Goal: Transaction & Acquisition: Download file/media

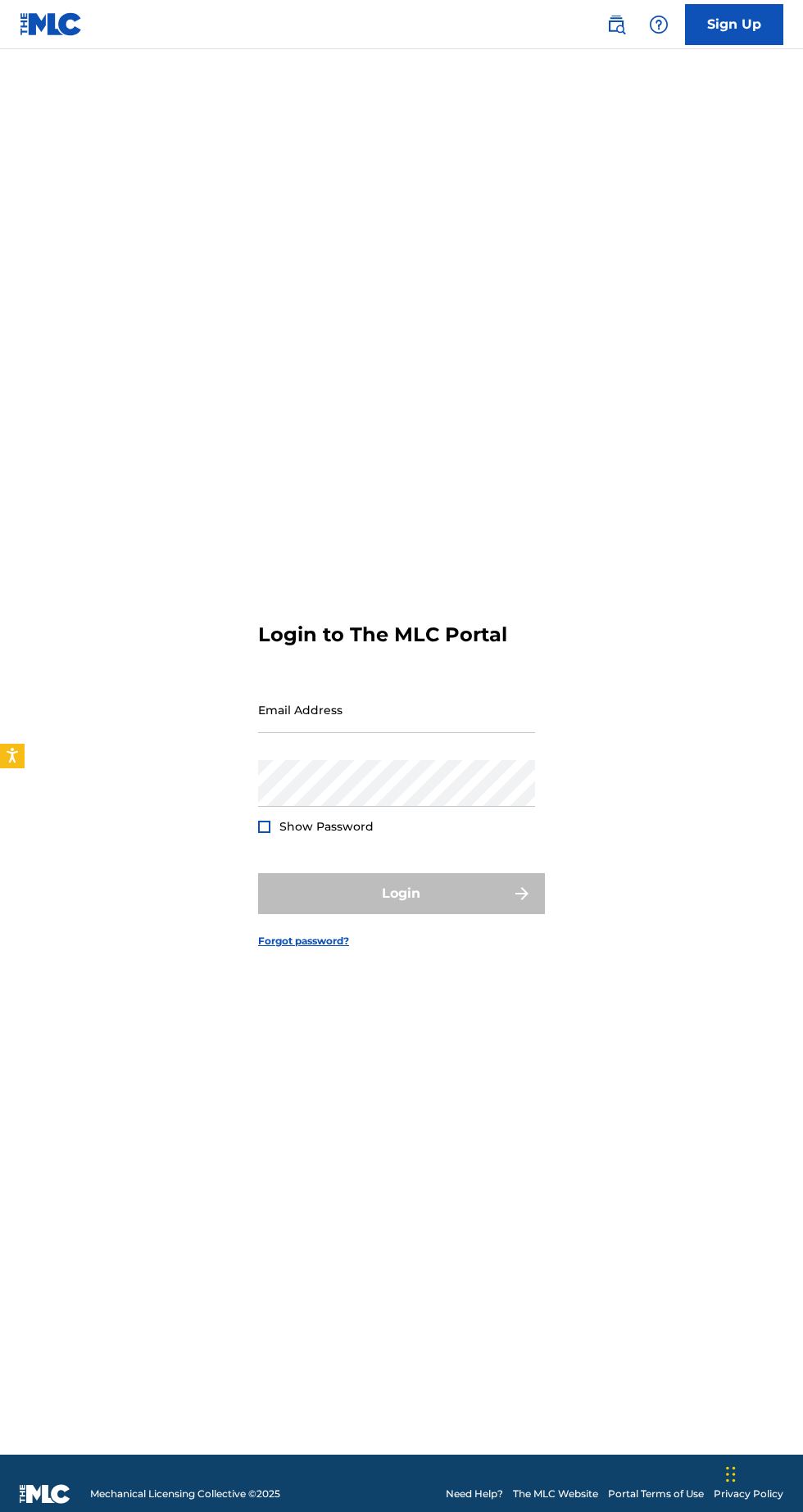
click at [303, 733] on input "Email Address" at bounding box center [397, 709] width 277 height 47
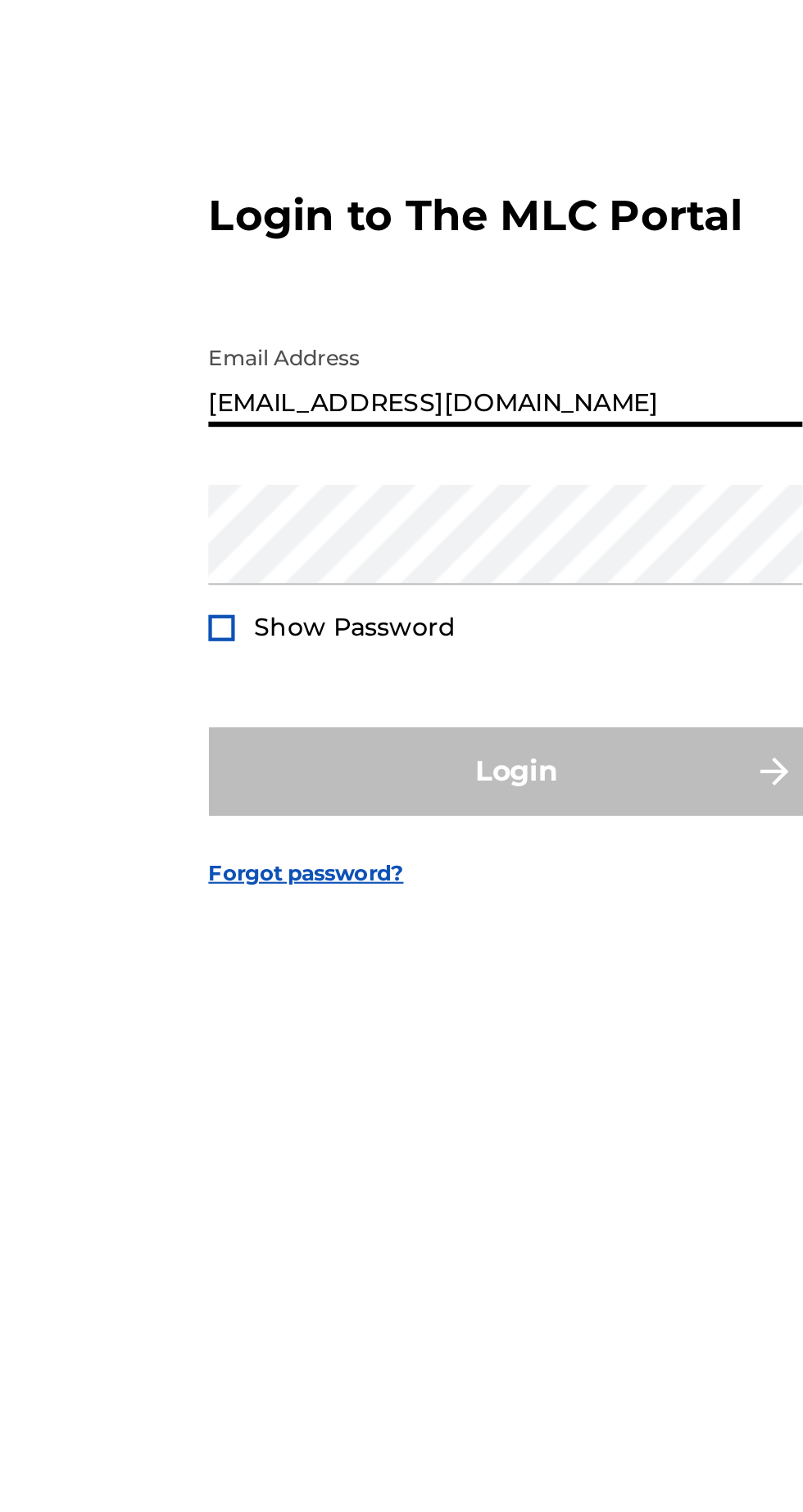
type input "[EMAIL_ADDRESS][DOMAIN_NAME]"
click at [263, 833] on div at bounding box center [264, 827] width 12 height 12
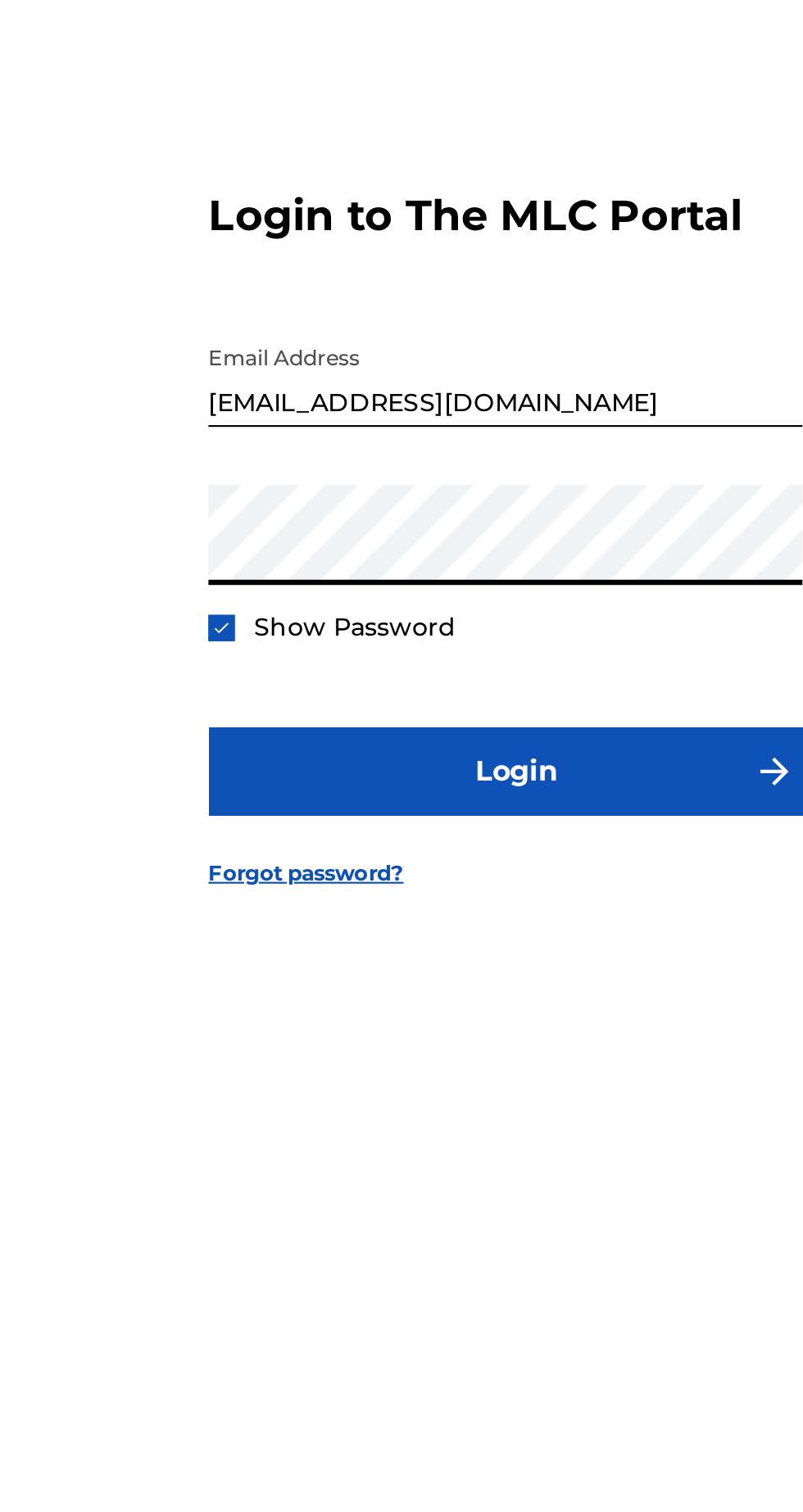
click at [282, 834] on span "Show Password" at bounding box center [326, 826] width 94 height 14
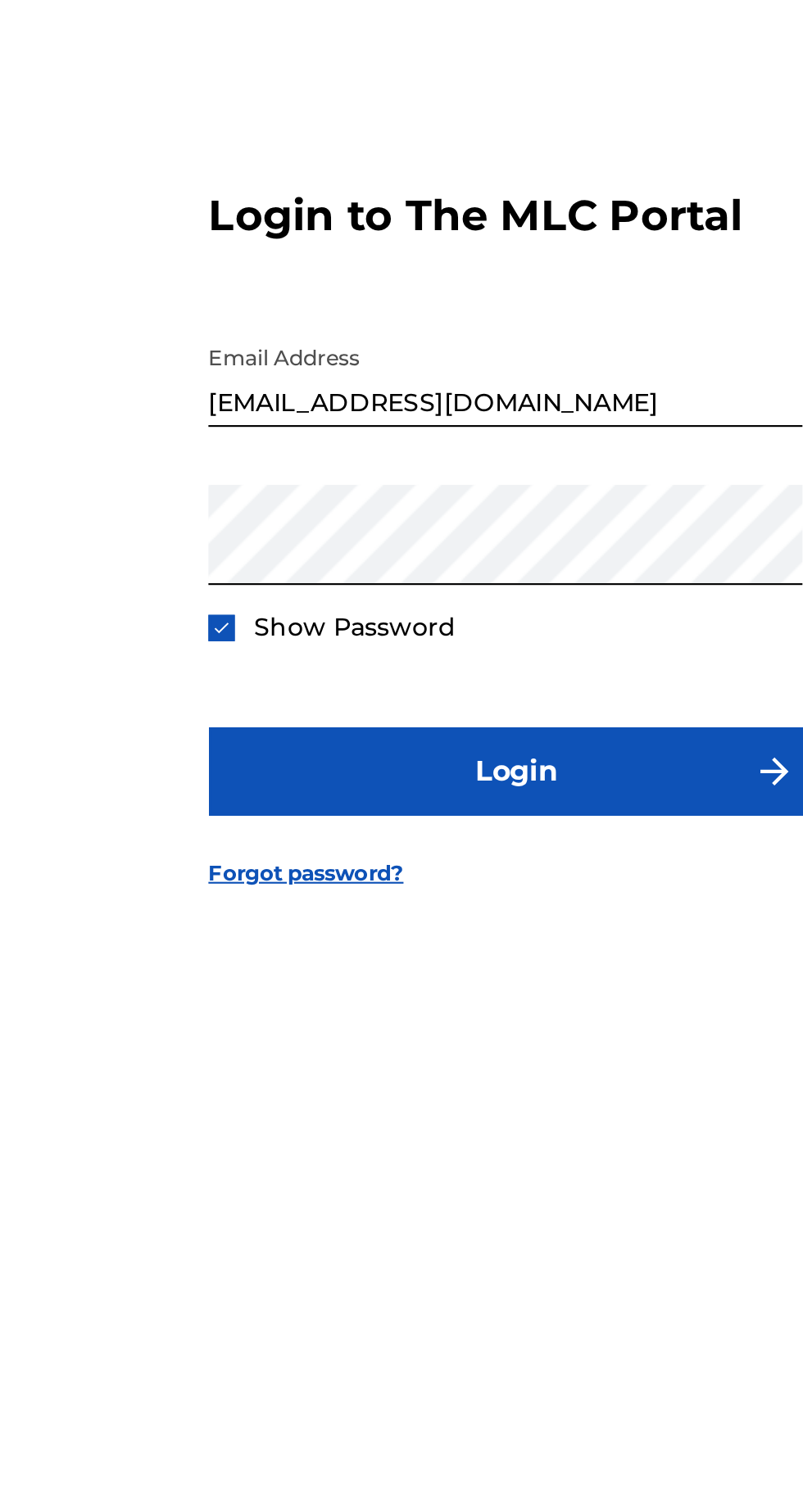
click at [265, 831] on img at bounding box center [263, 827] width 9 height 9
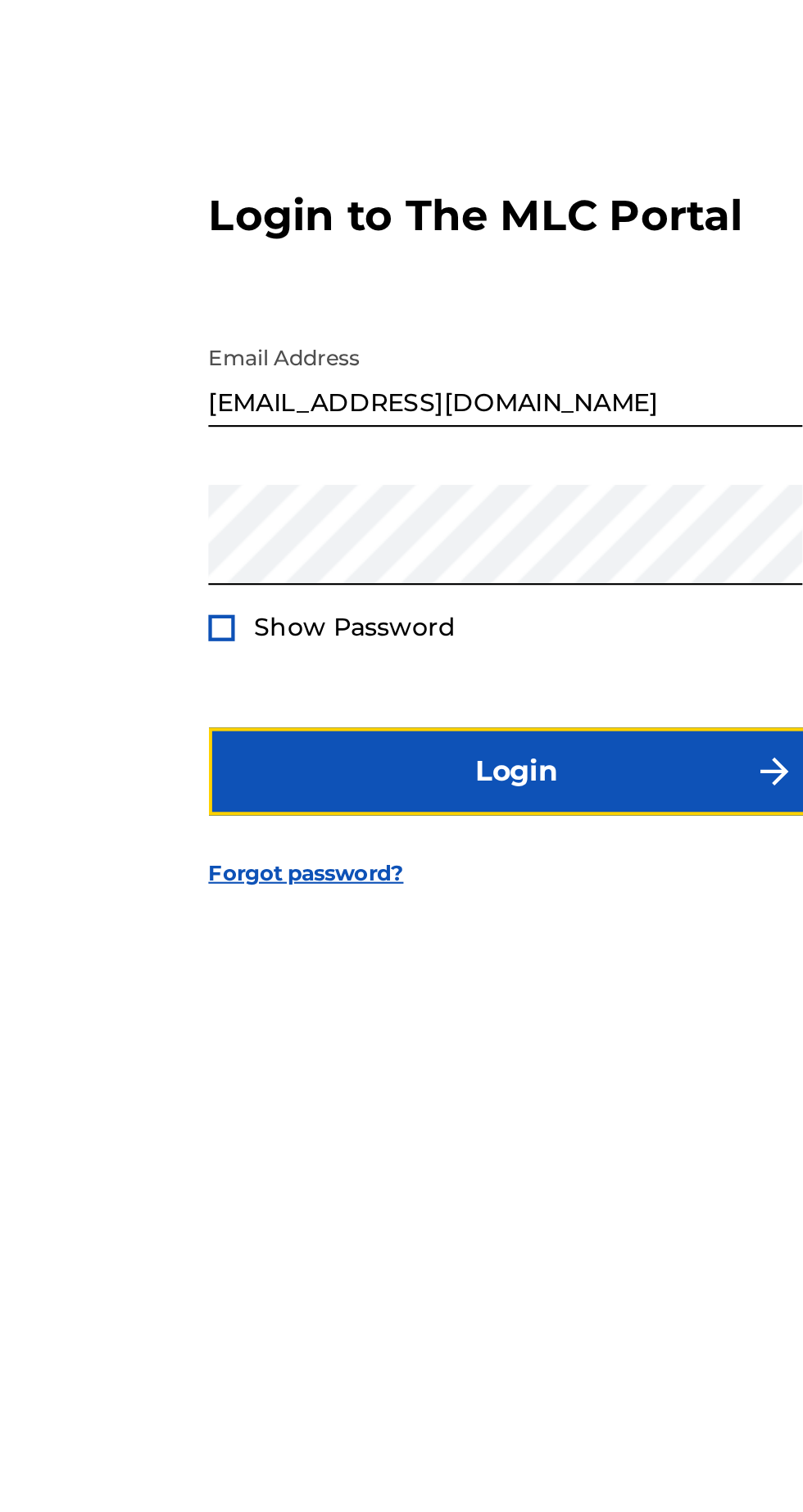
click at [402, 914] on button "Login" at bounding box center [402, 893] width 287 height 41
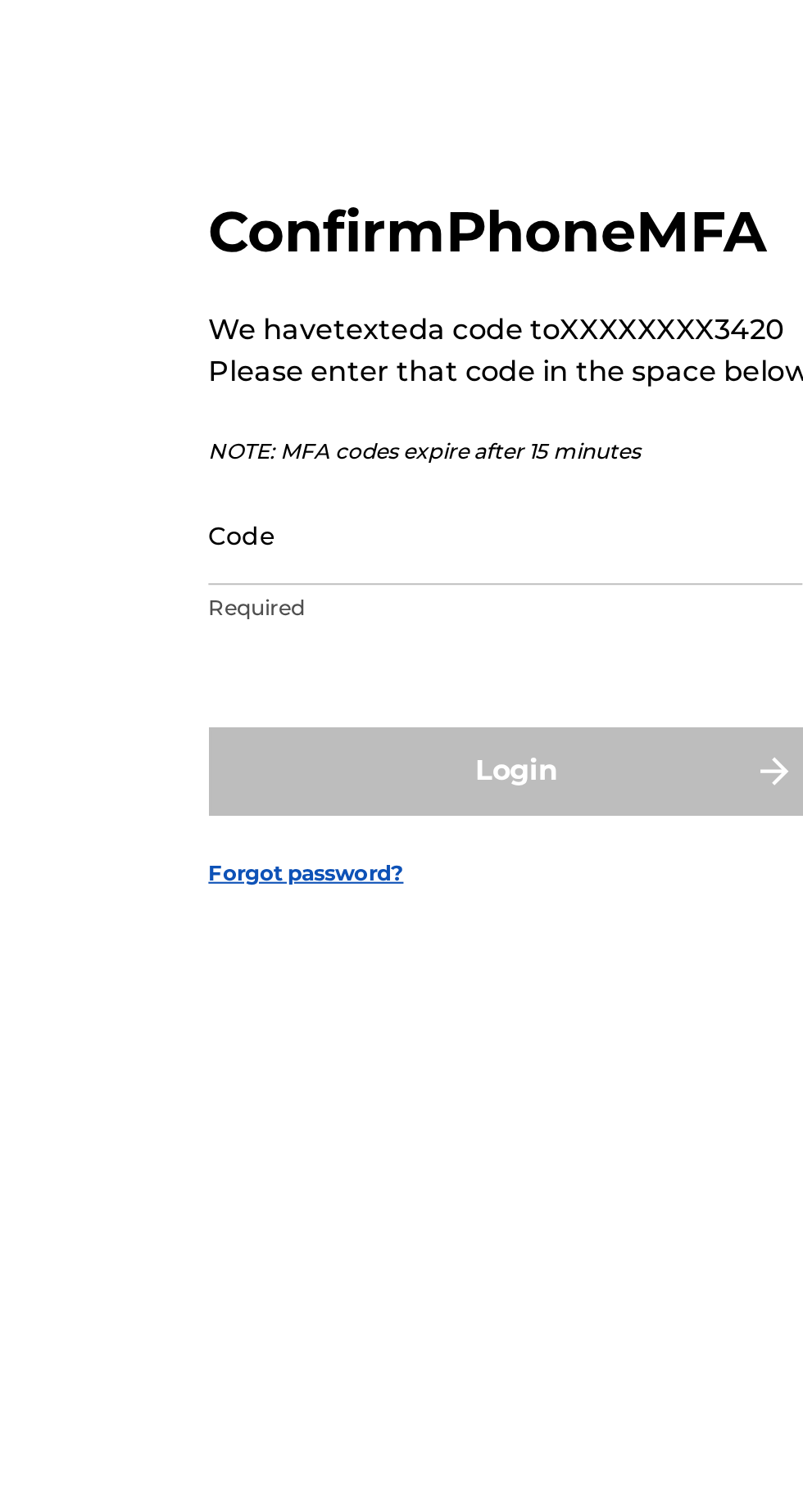
click at [314, 806] on input "Code" at bounding box center [397, 782] width 277 height 47
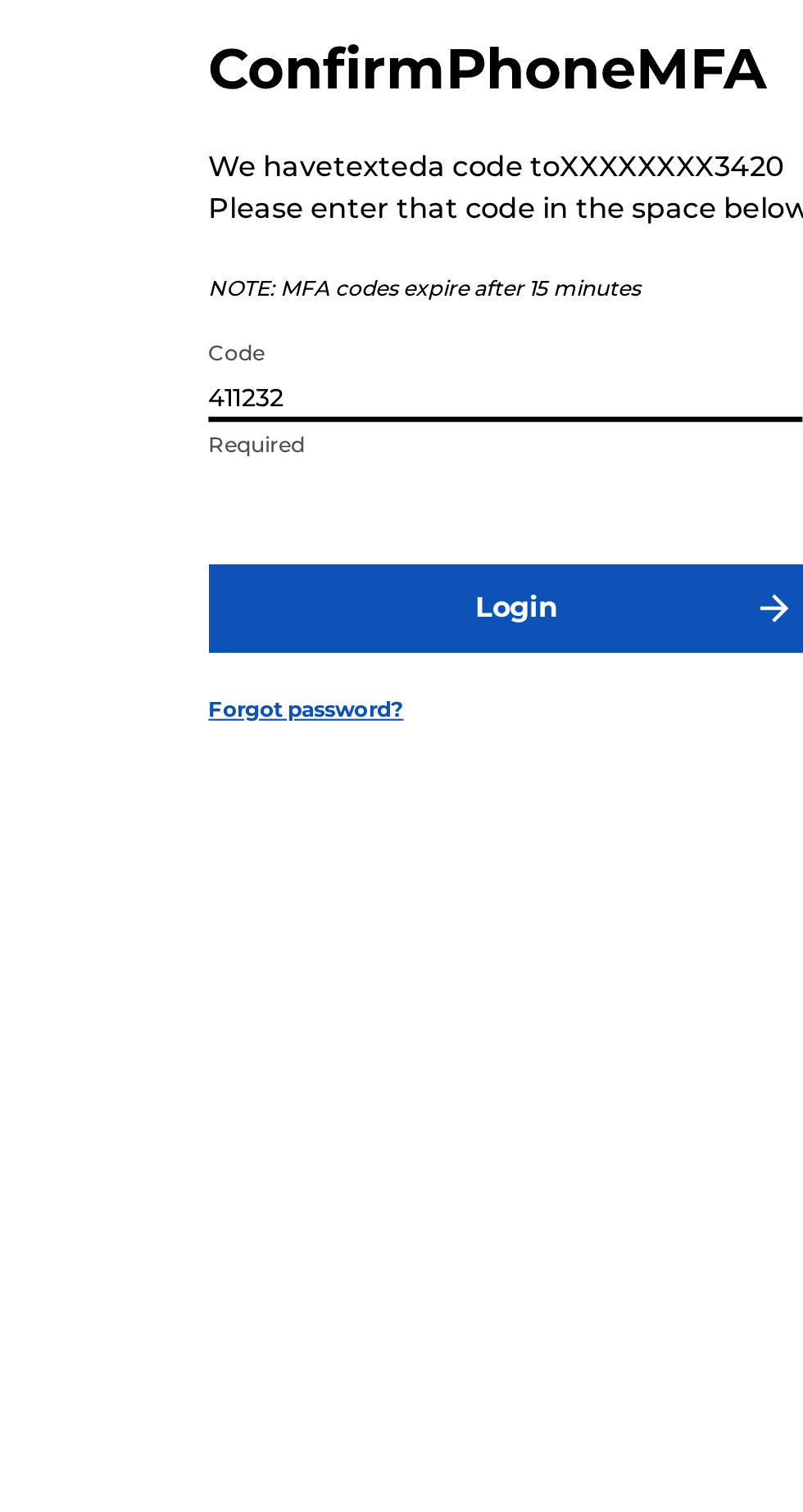
type input "411232"
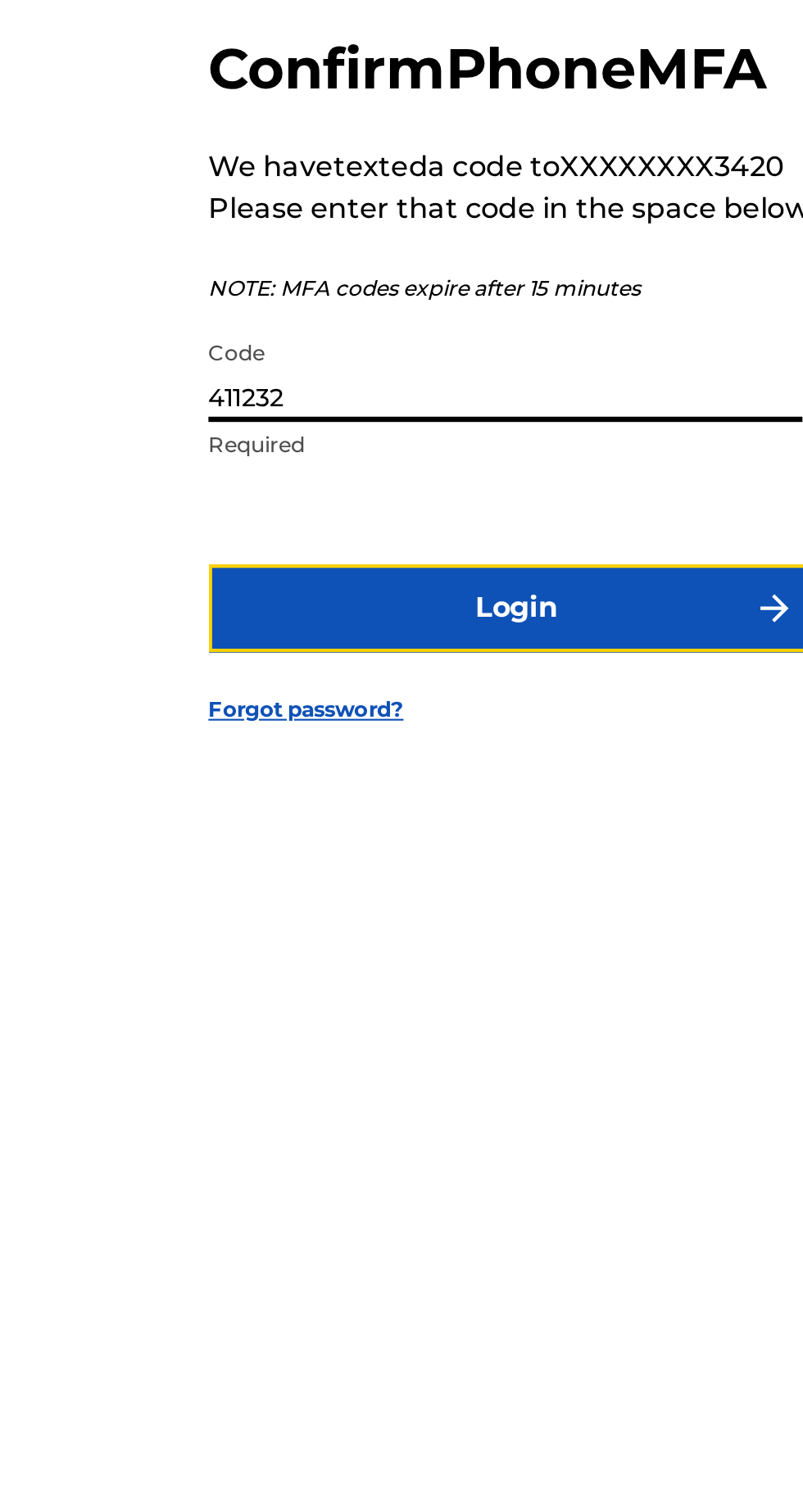
click at [402, 912] on button "Login" at bounding box center [402, 891] width 287 height 41
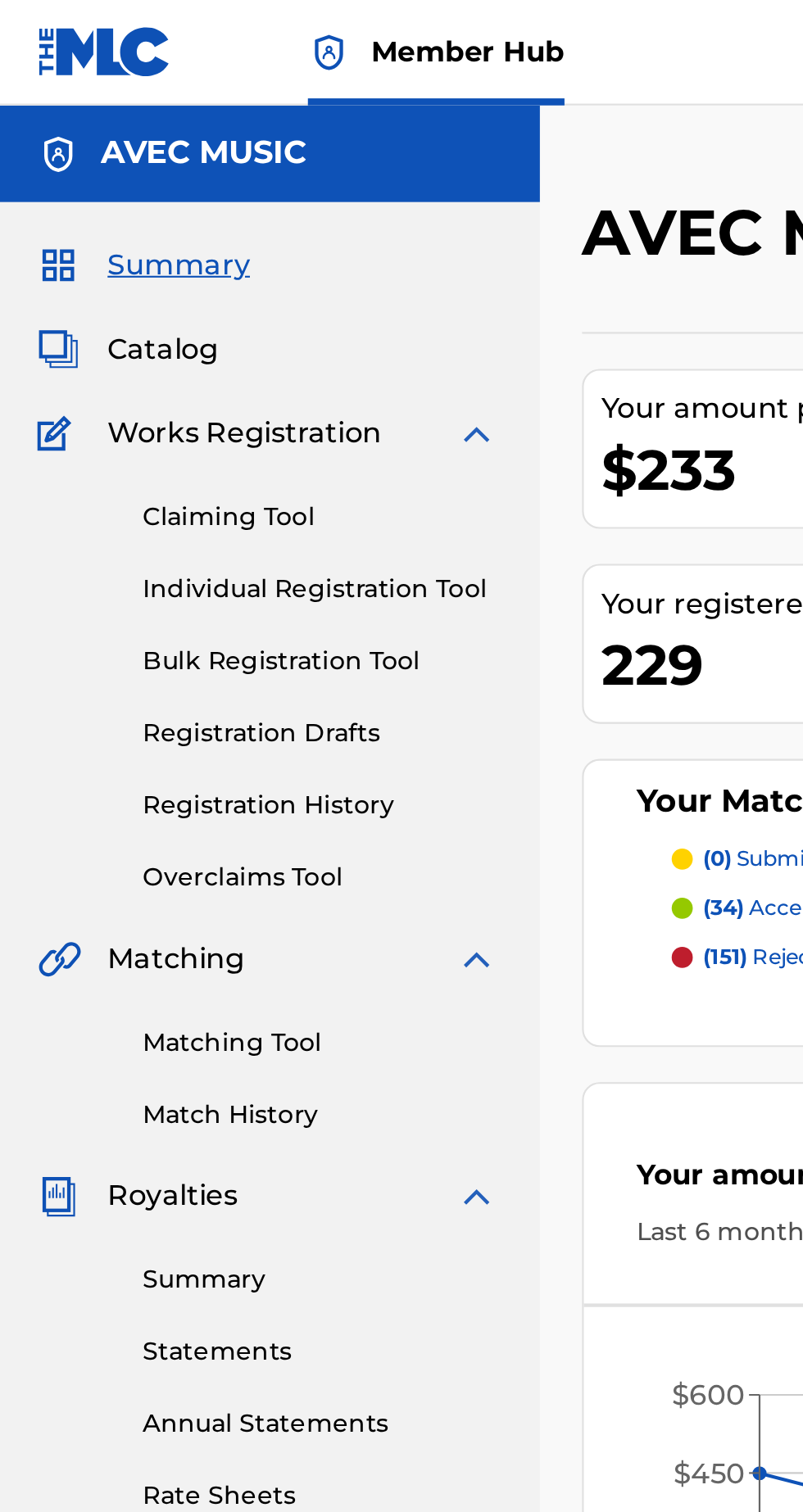
click at [131, 480] on link "Matching Tool" at bounding box center [152, 486] width 166 height 17
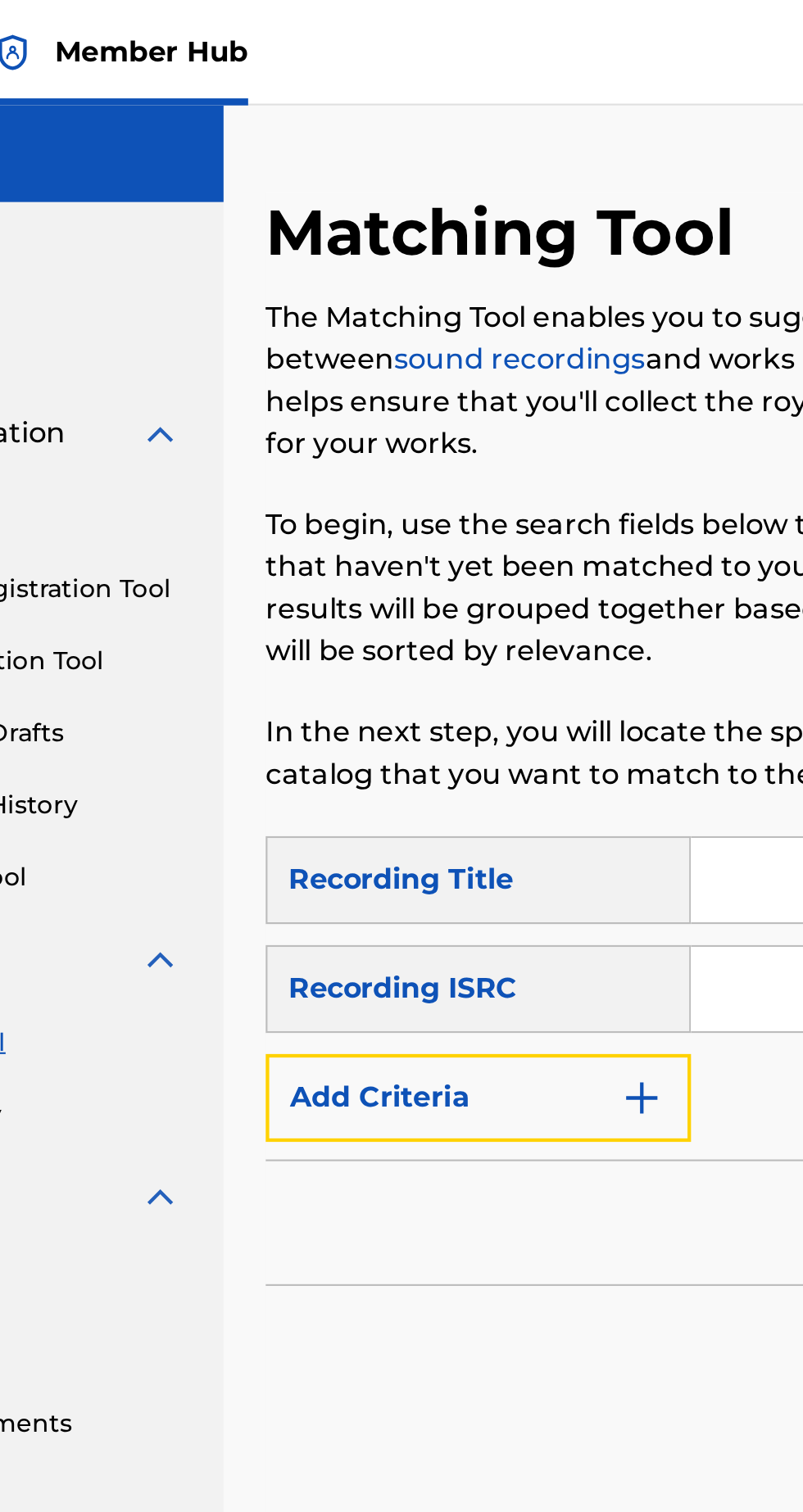
click at [458, 507] on img "Search Form" at bounding box center [449, 512] width 20 height 20
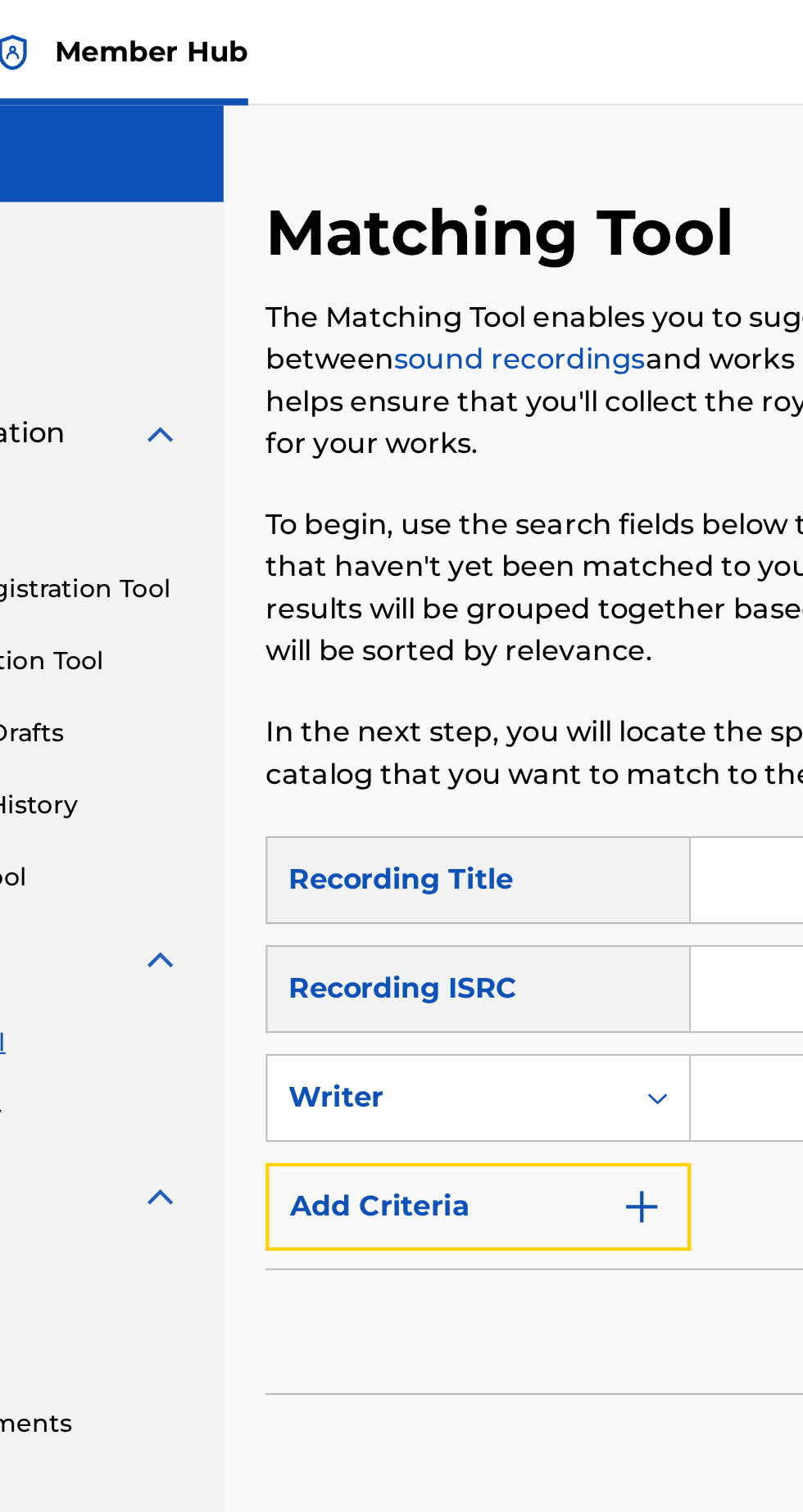
click at [456, 556] on img "Search Form" at bounding box center [449, 562] width 20 height 20
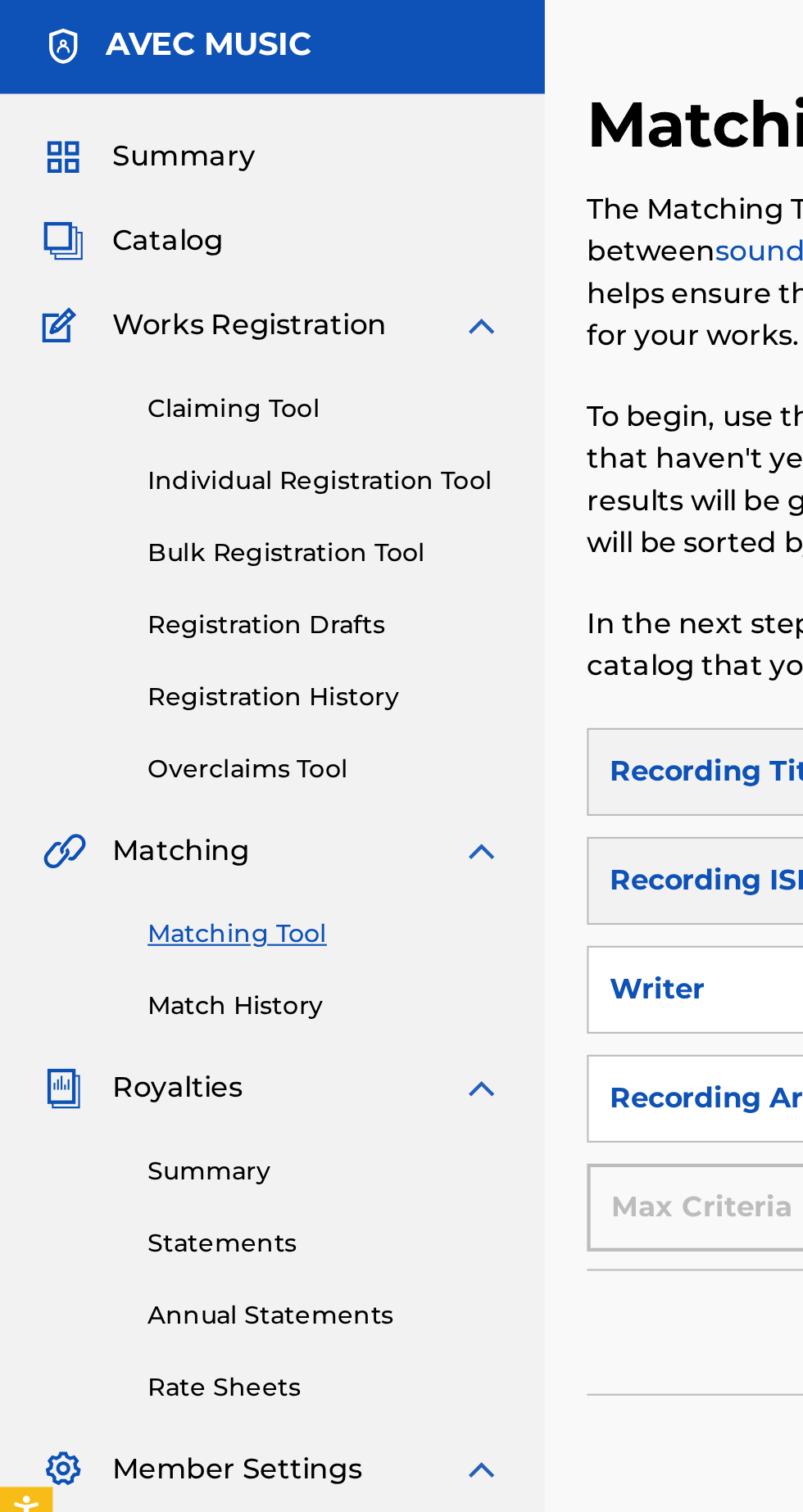
click at [131, 521] on link "Match History" at bounding box center [152, 520] width 166 height 17
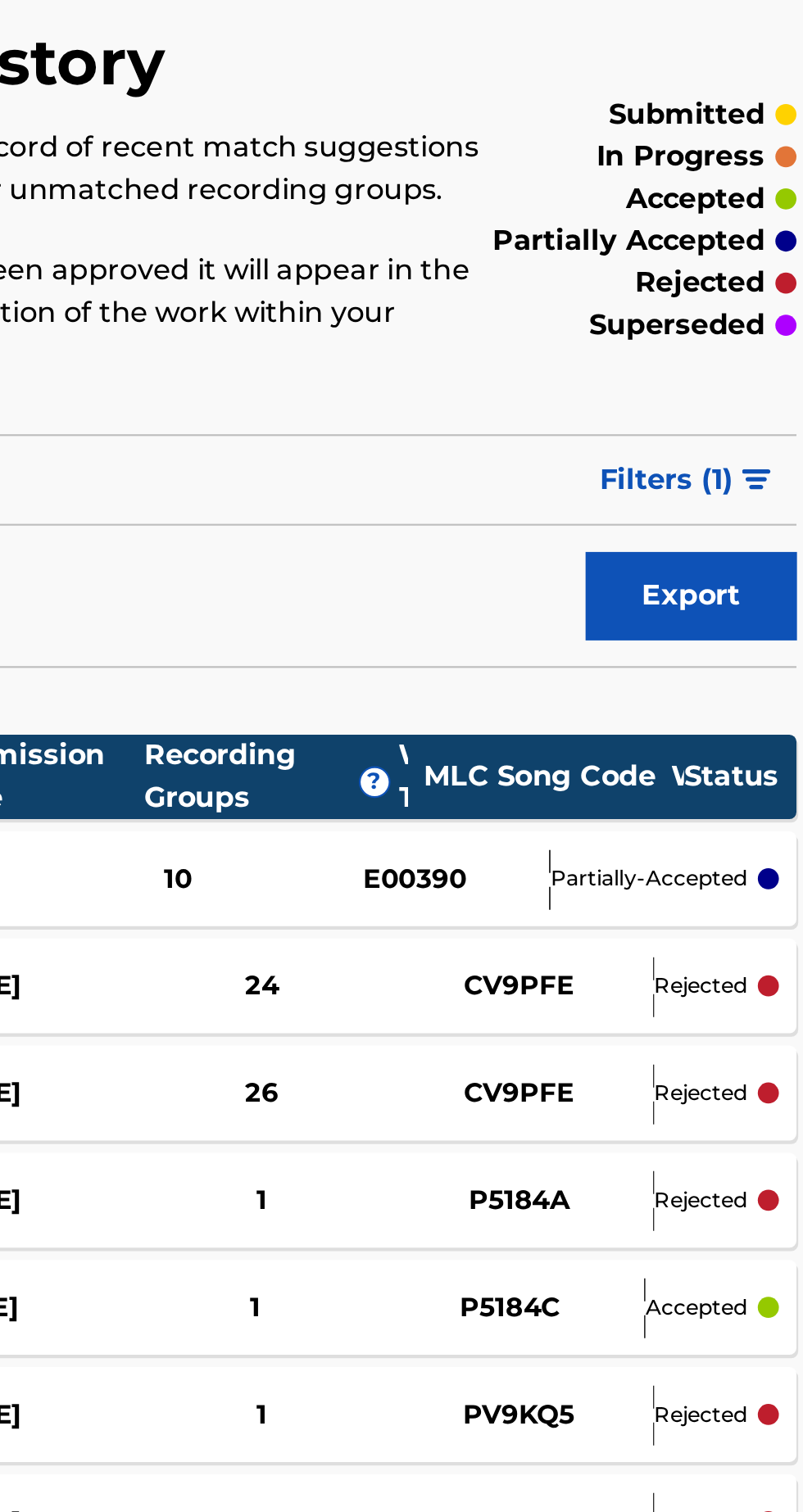
click at [661, 677] on div "[DATE] [DATE] 1 "PANTY KNOWLEDGE" P5184C [PERSON_NAME] [PERSON_NAME] accepted" at bounding box center [528, 688] width 510 height 44
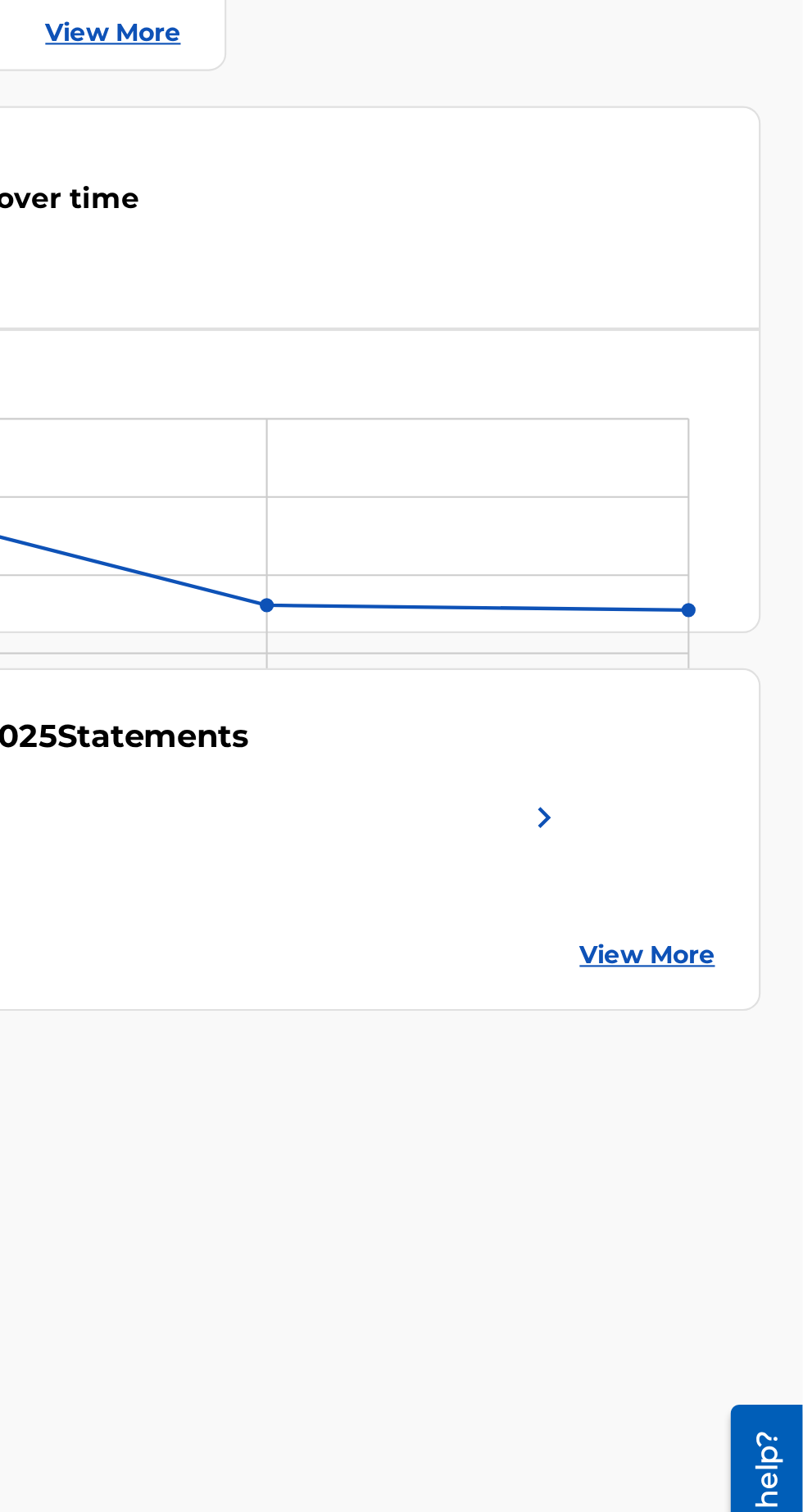
scroll to position [87, 0]
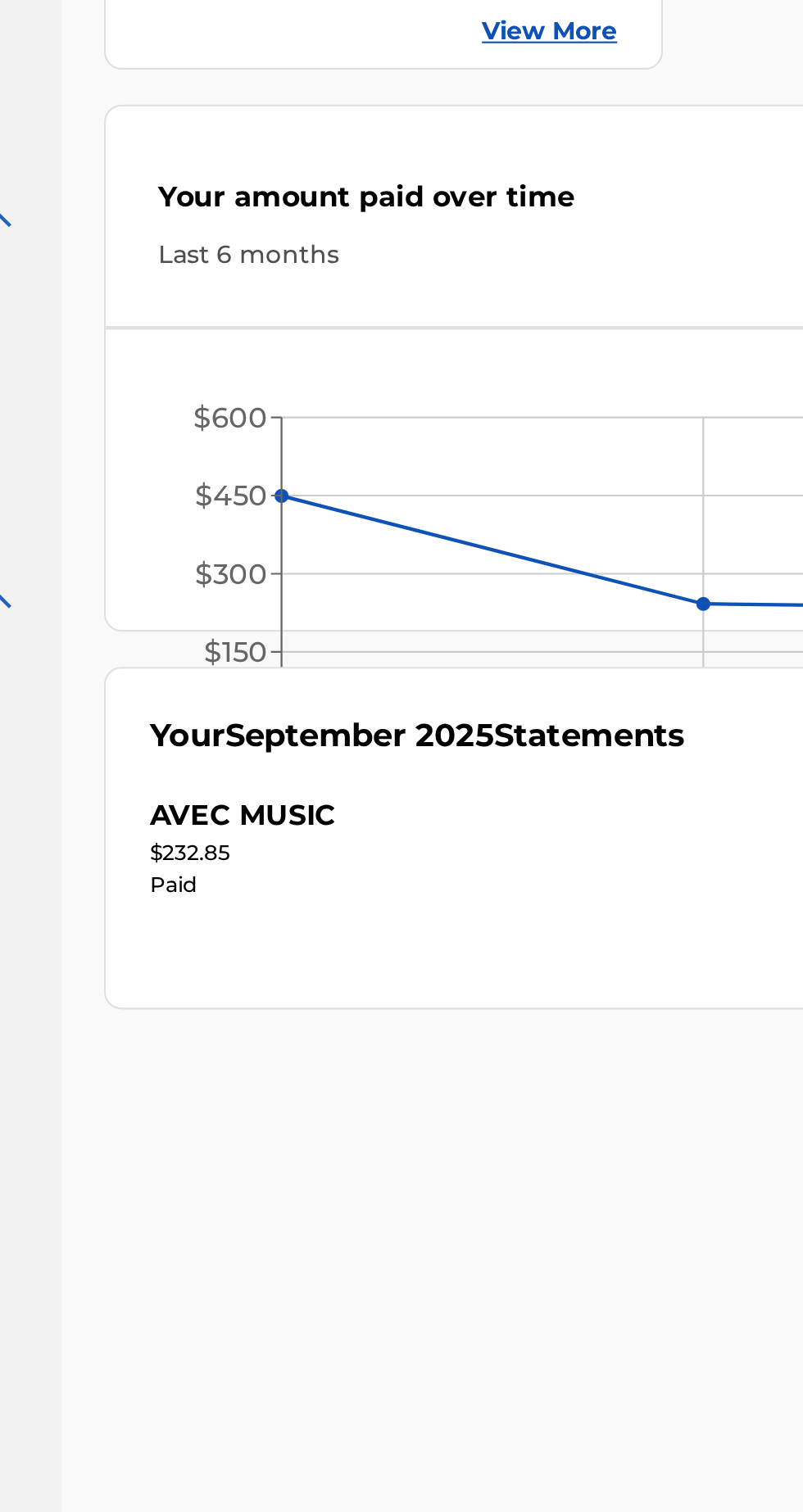
click at [354, 827] on div "AVEC MUSIC" at bounding box center [338, 836] width 87 height 20
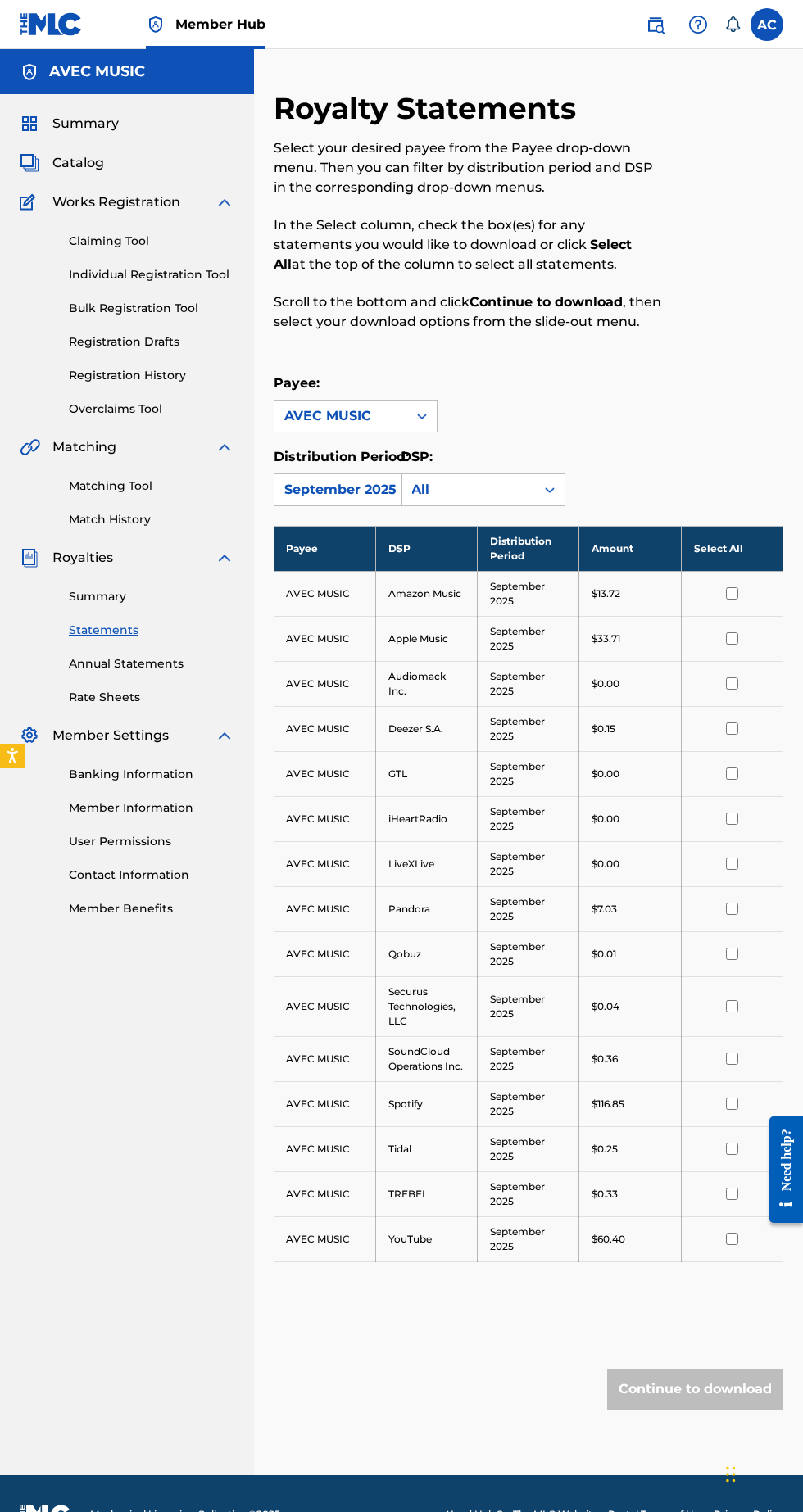
click at [601, 864] on p "$0.00" at bounding box center [605, 864] width 28 height 14
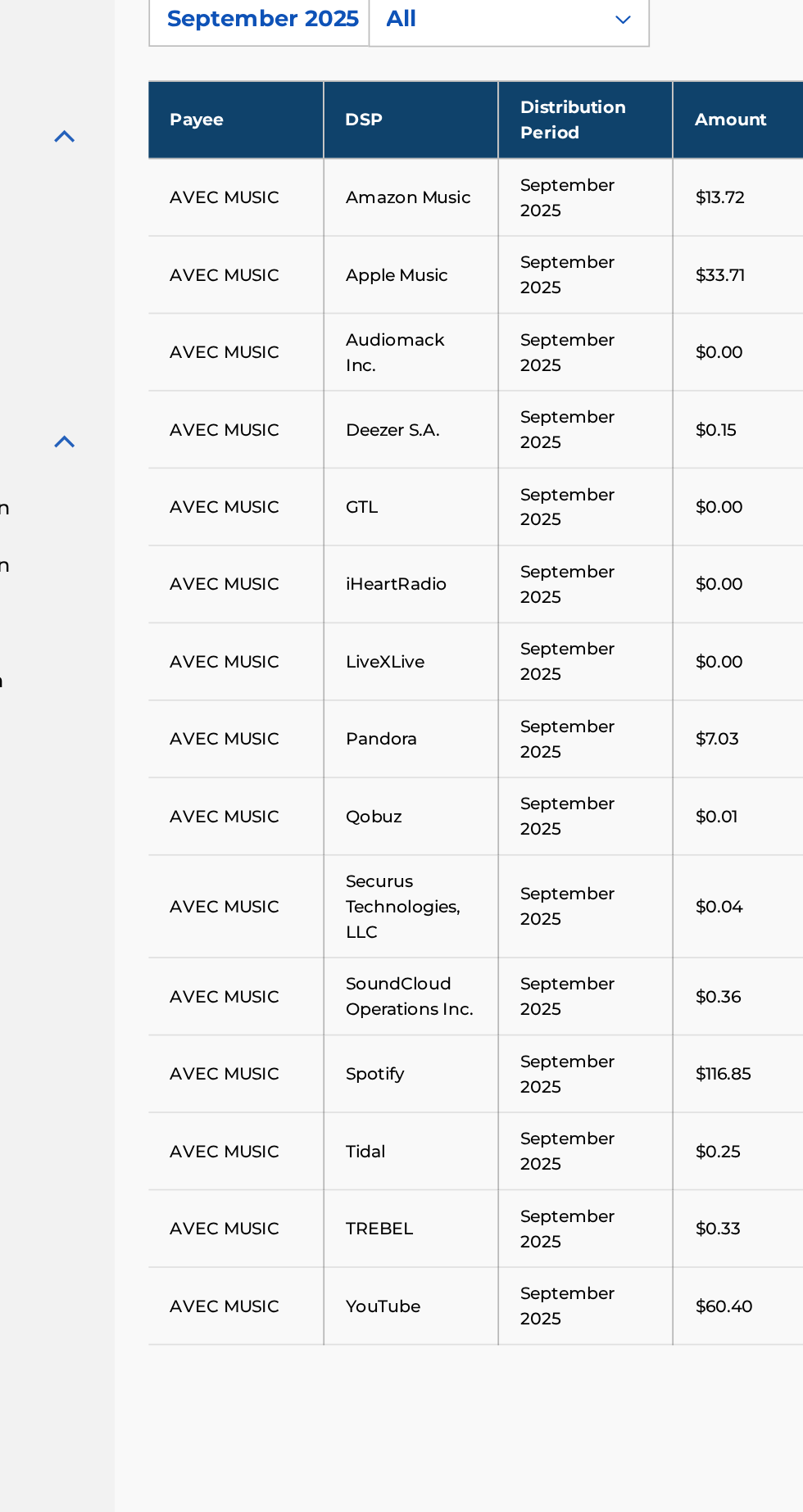
click at [431, 580] on td "Amazon Music" at bounding box center [426, 593] width 102 height 45
click at [332, 592] on td "AVEC MUSIC" at bounding box center [324, 593] width 102 height 45
click at [353, 580] on td "AVEC MUSIC" at bounding box center [324, 593] width 102 height 45
click at [445, 585] on td "Amazon Music" at bounding box center [426, 593] width 102 height 45
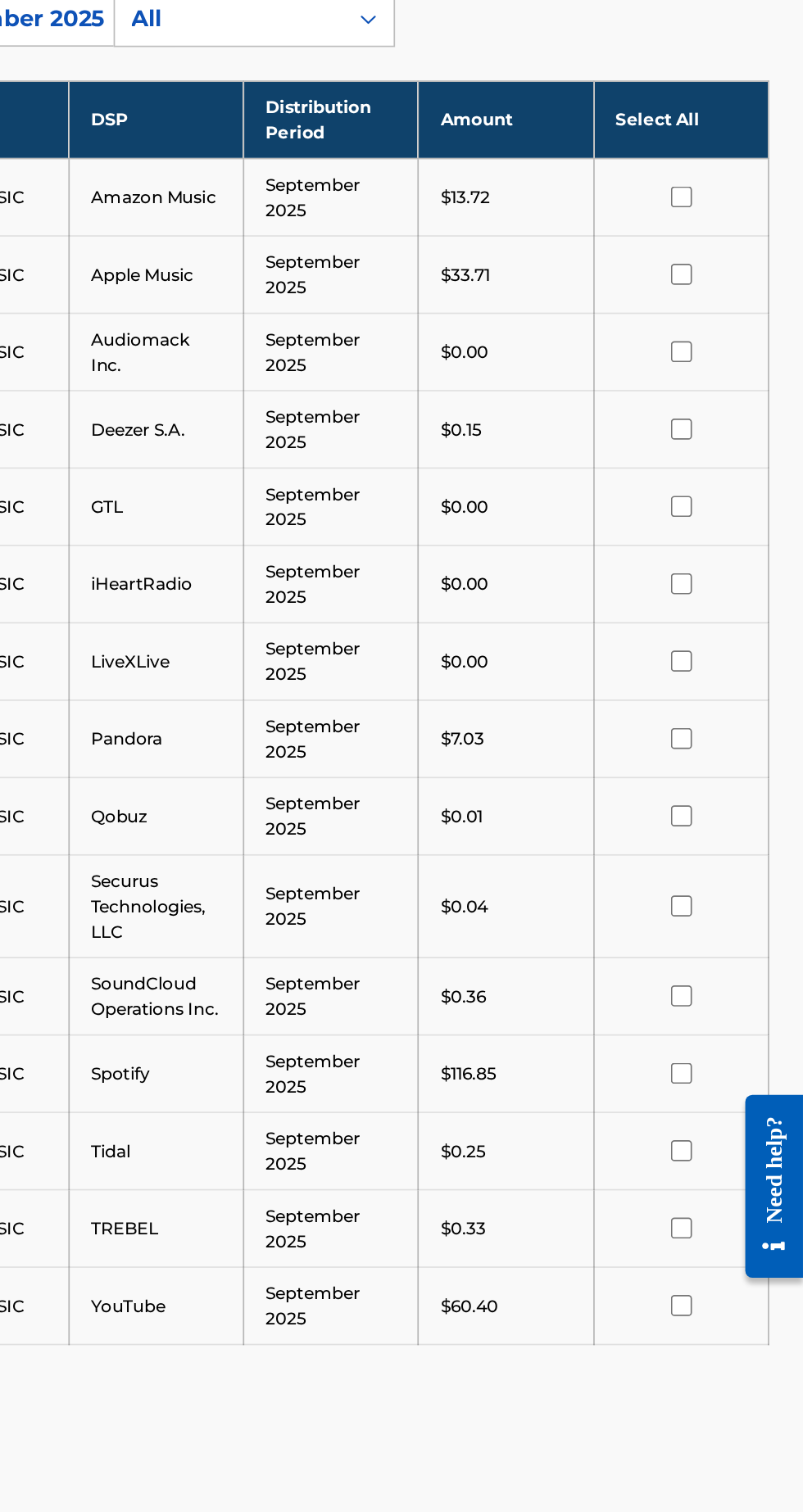
click at [737, 591] on input "checkbox" at bounding box center [731, 593] width 12 height 12
click at [713, 1369] on button "Continue to download" at bounding box center [695, 1389] width 176 height 41
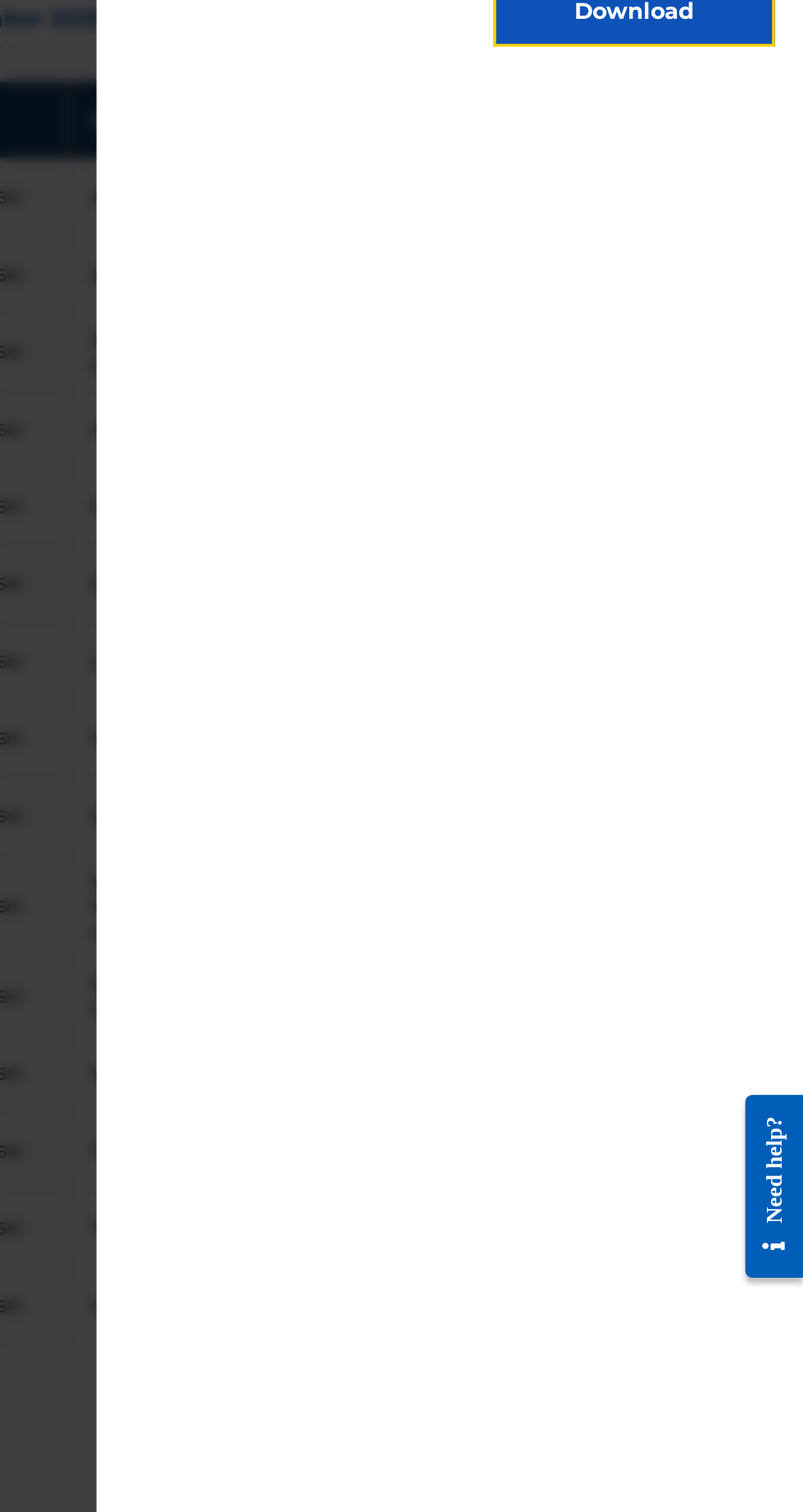
click at [708, 506] on button "Download" at bounding box center [705, 485] width 164 height 41
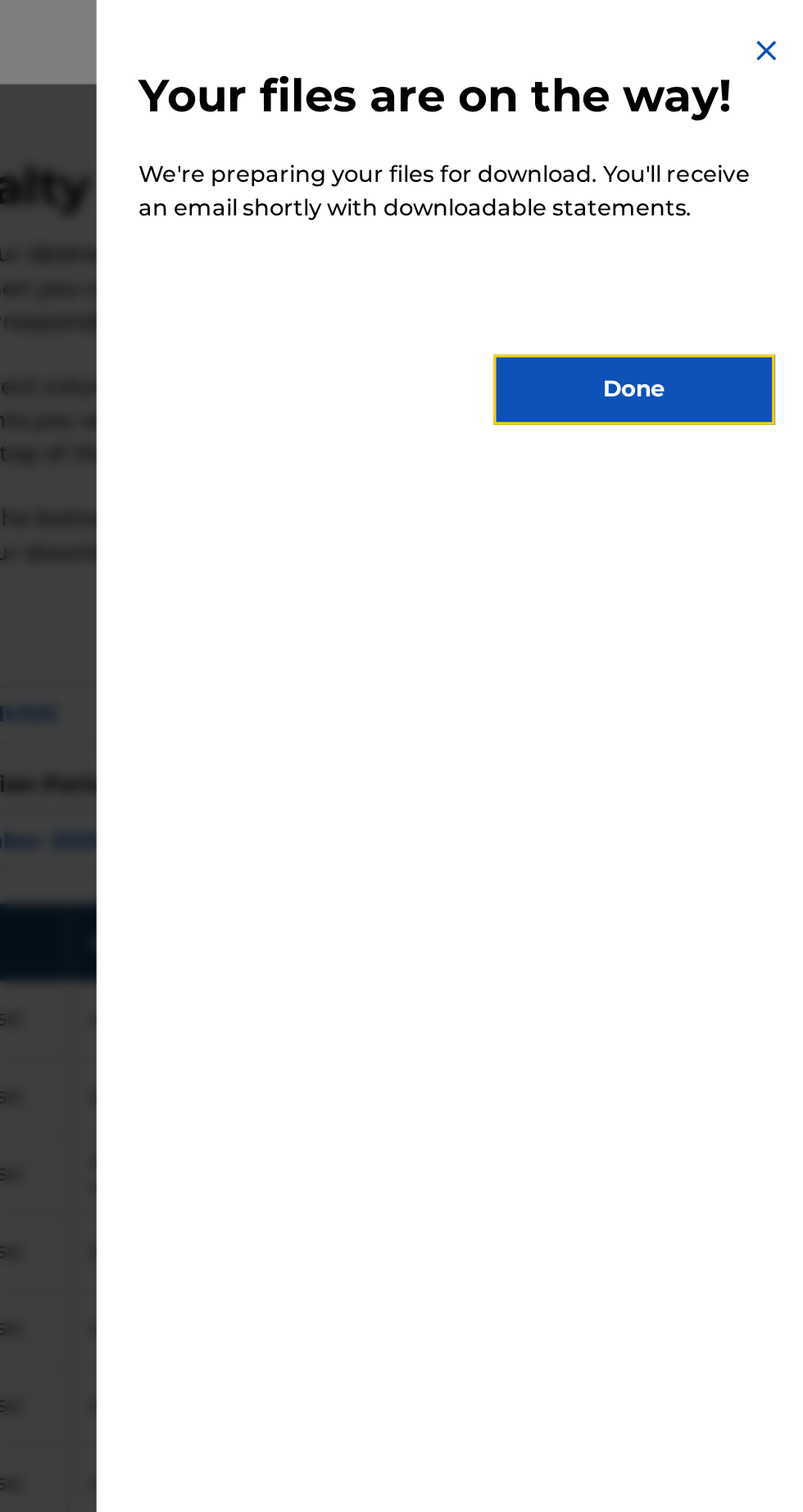
click at [711, 248] on button "Done" at bounding box center [705, 227] width 164 height 41
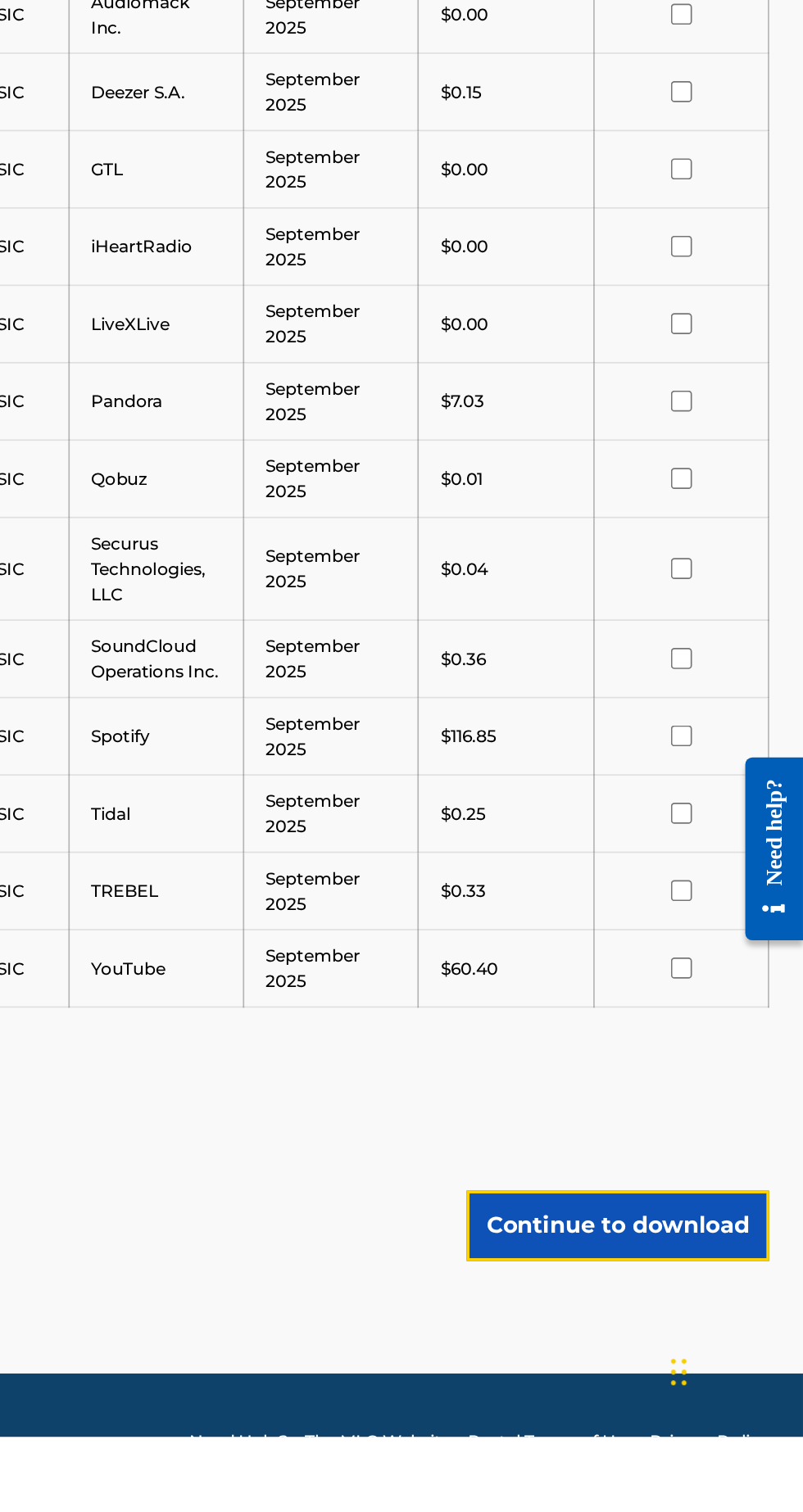
click at [709, 1378] on button "Continue to download" at bounding box center [695, 1389] width 176 height 41
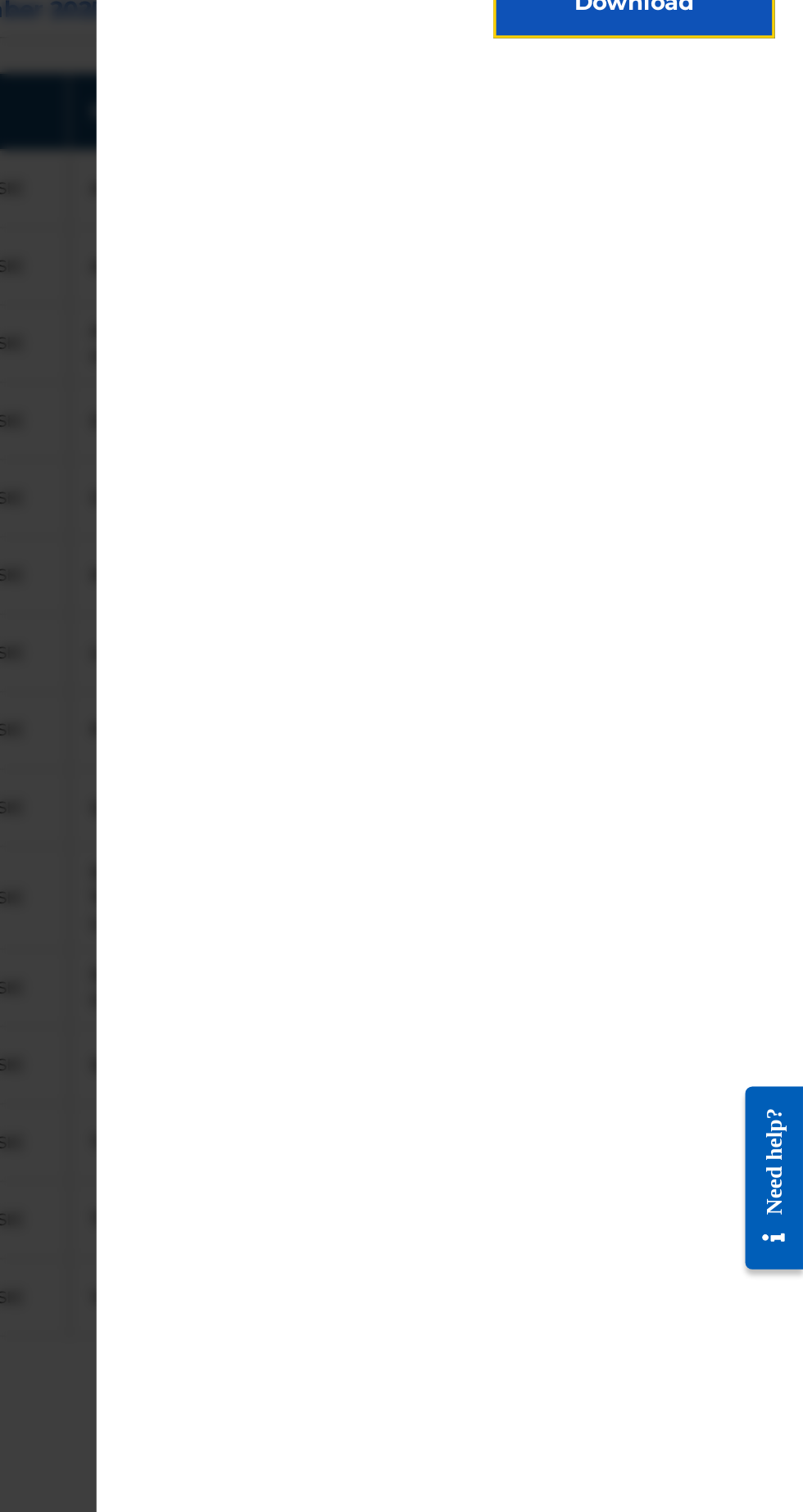
click at [719, 506] on button "Download" at bounding box center [705, 485] width 164 height 41
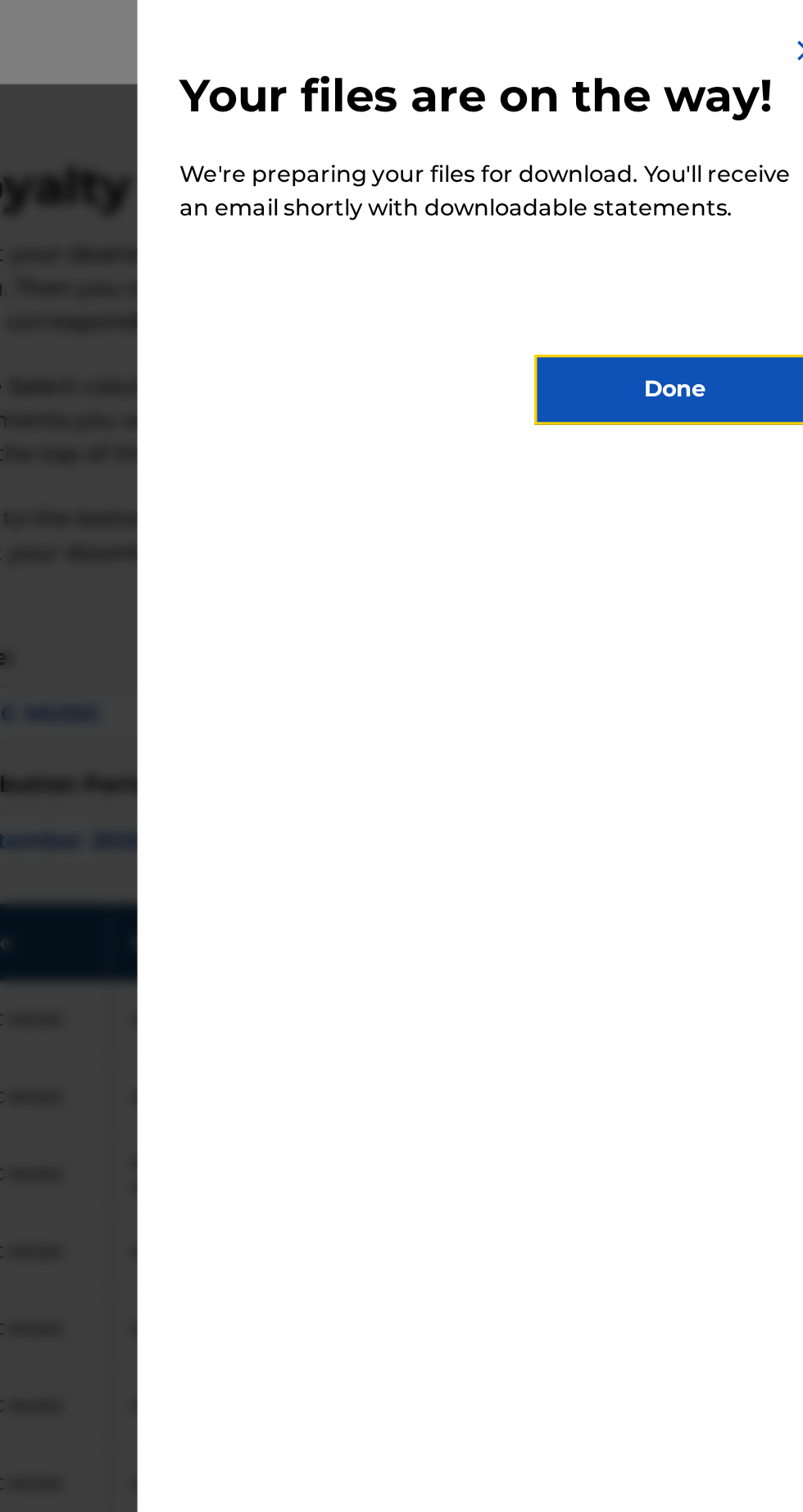
click at [693, 248] on button "Done" at bounding box center [705, 227] width 164 height 41
